Goal: Transaction & Acquisition: Purchase product/service

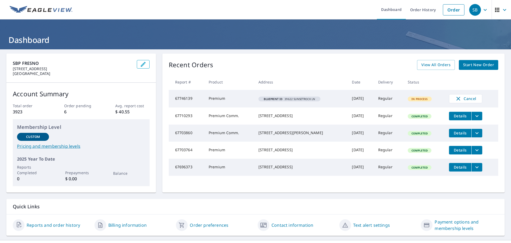
click at [142, 63] on icon "button" at bounding box center [143, 64] width 6 height 6
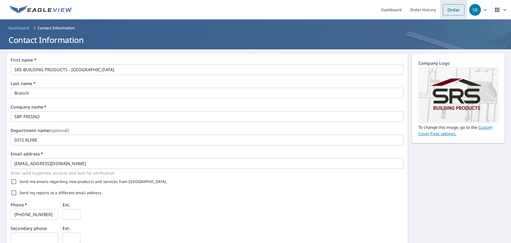
click at [449, 12] on link "Order" at bounding box center [454, 9] width 22 height 11
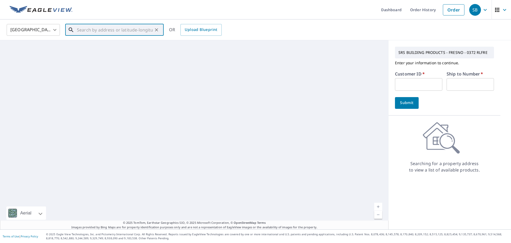
click at [86, 31] on input "text" at bounding box center [115, 29] width 76 height 15
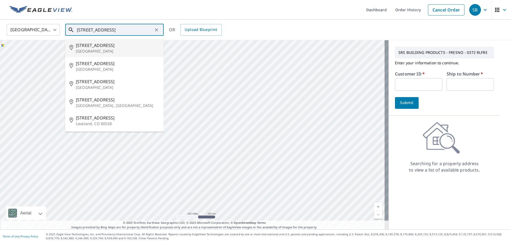
click at [96, 45] on span "[STREET_ADDRESS]" at bounding box center [118, 45] width 84 height 6
type input "[STREET_ADDRESS]"
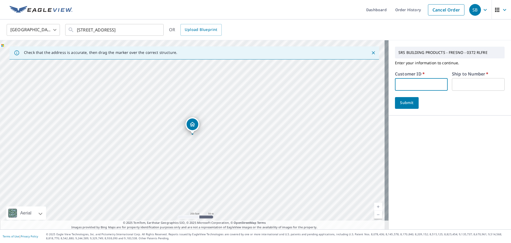
click at [410, 82] on input "text" at bounding box center [421, 84] width 53 height 13
type input "ome372"
click at [452, 86] on input "text" at bounding box center [478, 84] width 53 height 13
type input "1"
click at [408, 102] on span "Submit" at bounding box center [407, 102] width 15 height 7
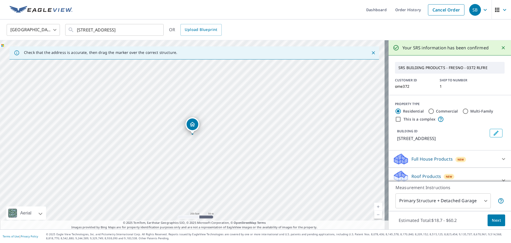
click at [495, 218] on span "Next" at bounding box center [496, 220] width 9 height 7
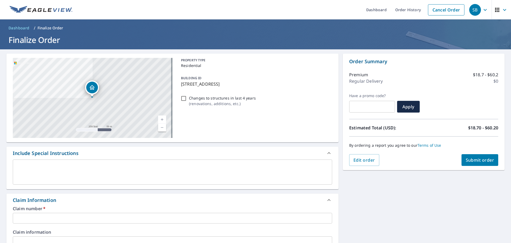
click at [100, 174] on textarea at bounding box center [173, 171] width 312 height 15
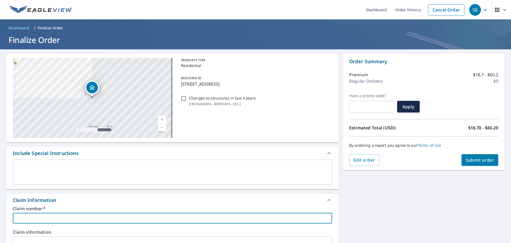
click at [61, 217] on input "text" at bounding box center [173, 218] width 320 height 11
type input "1"
checkbox input "true"
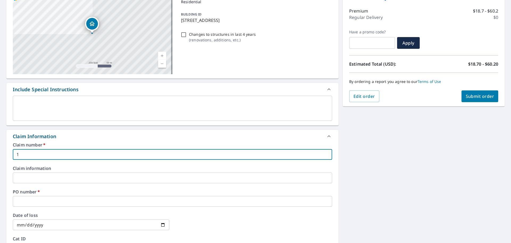
scroll to position [67, 0]
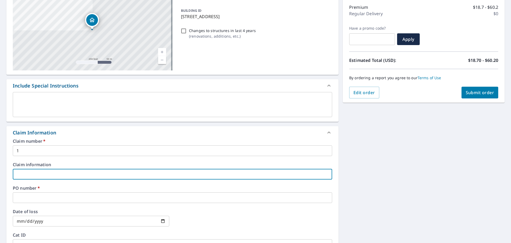
click at [25, 176] on input "text" at bounding box center [173, 174] width 320 height 11
click at [32, 203] on div "Claim number   * 1 ​ Claim information ​ PO number   * ​ Date of loss ​ Cat ID ​" at bounding box center [172, 196] width 332 height 115
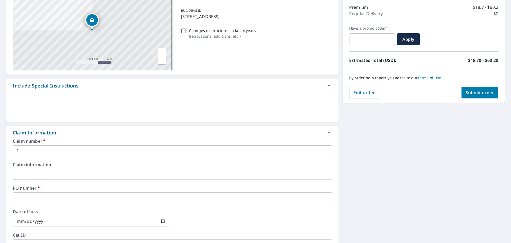
click at [33, 198] on input "text" at bounding box center [173, 197] width 320 height 11
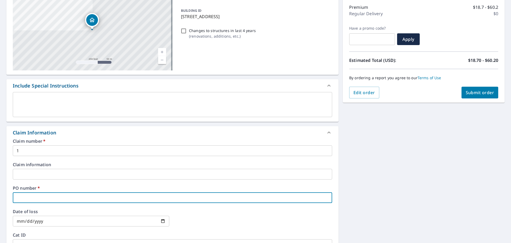
type input "1"
checkbox input "true"
type input "17"
checkbox input "true"
type input "177"
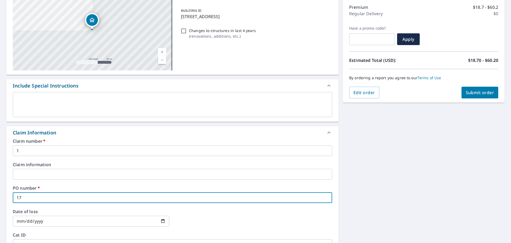
checkbox input "true"
type input "1771"
checkbox input "true"
type input "1771"
checkbox input "true"
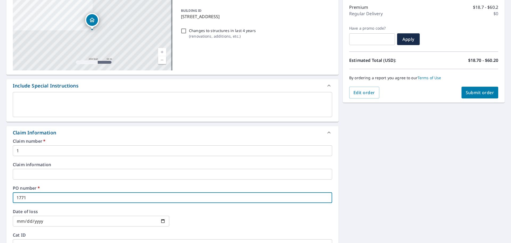
type input "1771 N"
checkbox input "true"
type input "1771 N"
checkbox input "true"
type input "1771 N G"
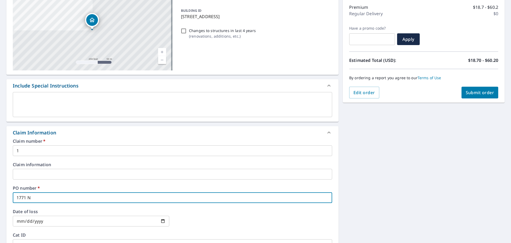
checkbox input "true"
type input "1771 [GEOGRAPHIC_DATA]"
checkbox input "true"
type input "1771 N GAR"
checkbox input "true"
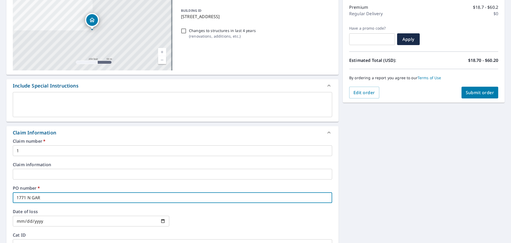
type input "1771 N GARL"
checkbox input "true"
type input "1771 N GARLF"
checkbox input "true"
type input "1771 N GARLFI"
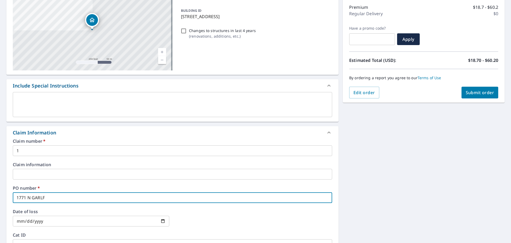
checkbox input "true"
type input "1771 N GARLFIE"
checkbox input "true"
type input "1771 N GARLFIEL"
checkbox input "true"
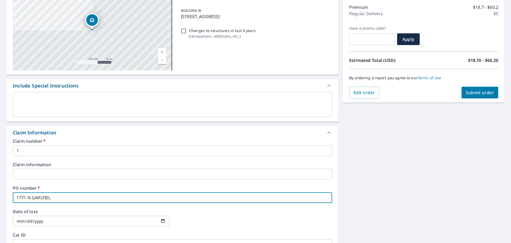
type input "1771 N GARLFIELD"
checkbox input "true"
type input "1771 N GARLFIELD"
checkbox input "true"
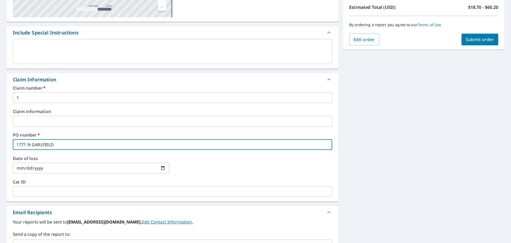
scroll to position [121, 0]
type input "1771 N GARLFIELD"
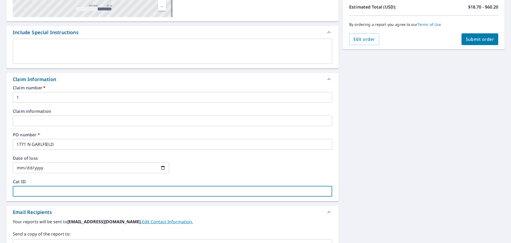
click at [57, 194] on input "text" at bounding box center [173, 191] width 320 height 11
type input "TSR"
checkbox input "true"
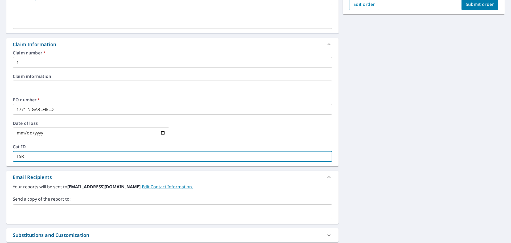
scroll to position [174, 0]
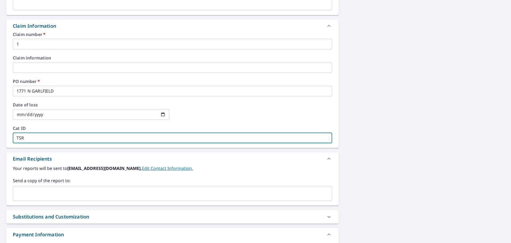
click at [68, 193] on input "text" at bounding box center [168, 193] width 307 height 10
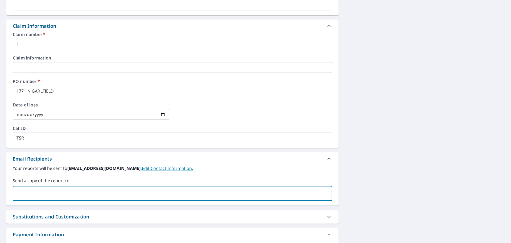
type input "[EMAIL_ADDRESS][DOMAIN_NAME]"
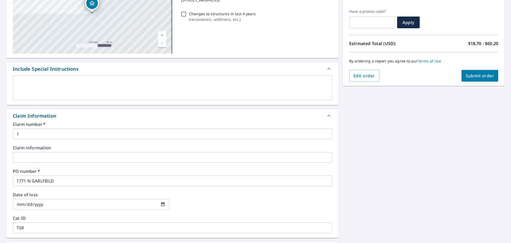
scroll to position [41, 0]
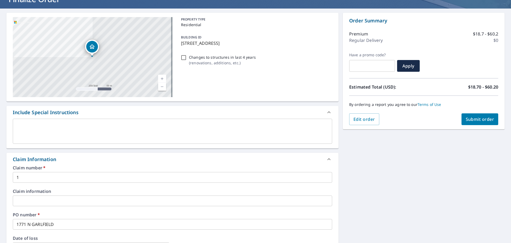
click at [471, 120] on span "Submit order" at bounding box center [480, 119] width 29 height 6
checkbox input "true"
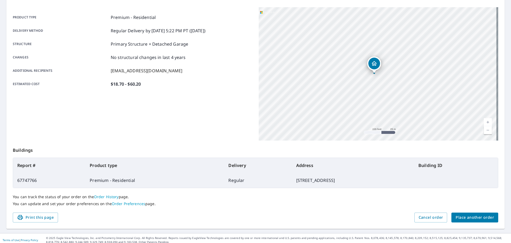
scroll to position [67, 0]
drag, startPoint x: 369, startPoint y: 61, endPoint x: 366, endPoint y: 59, distance: 4.1
click at [368, 59] on icon "Dropped pin, building 1, Residential property, 1771 N Garfield Ave Fresno, CA 9…" at bounding box center [371, 61] width 6 height 6
click at [323, 37] on div "[STREET_ADDRESS]" at bounding box center [379, 73] width 240 height 133
